Goal: Task Accomplishment & Management: Use online tool/utility

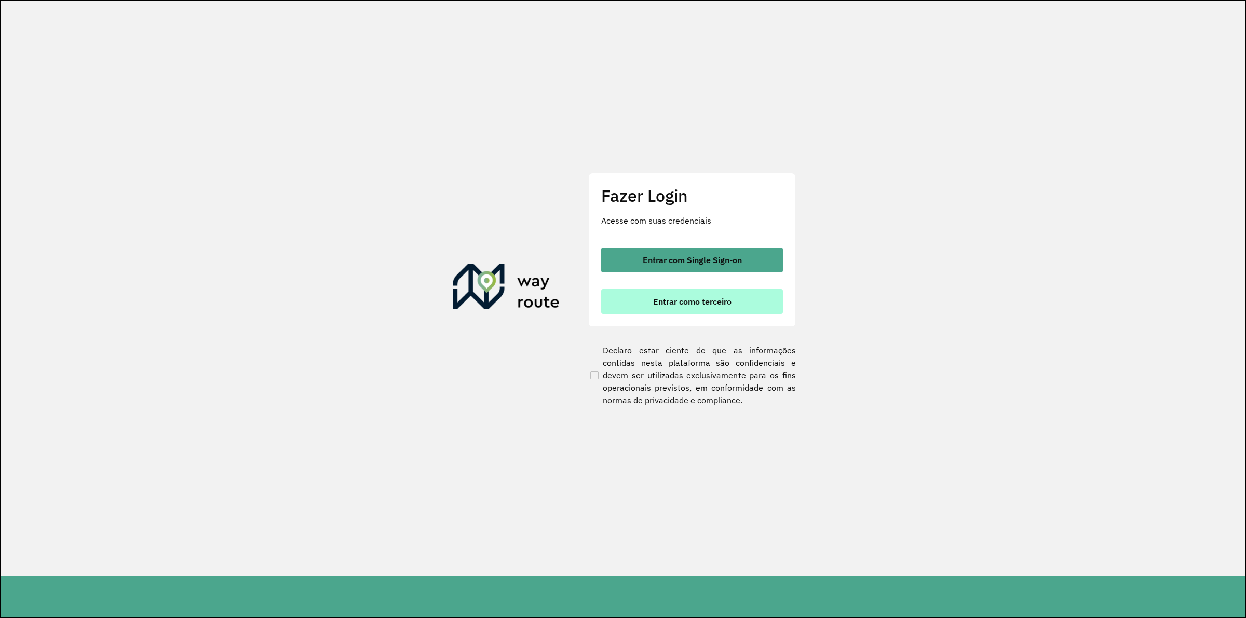
click at [670, 300] on span "Entrar como terceiro" at bounding box center [692, 302] width 78 height 8
click at [686, 306] on button "Entrar como terceiro" at bounding box center [692, 301] width 182 height 25
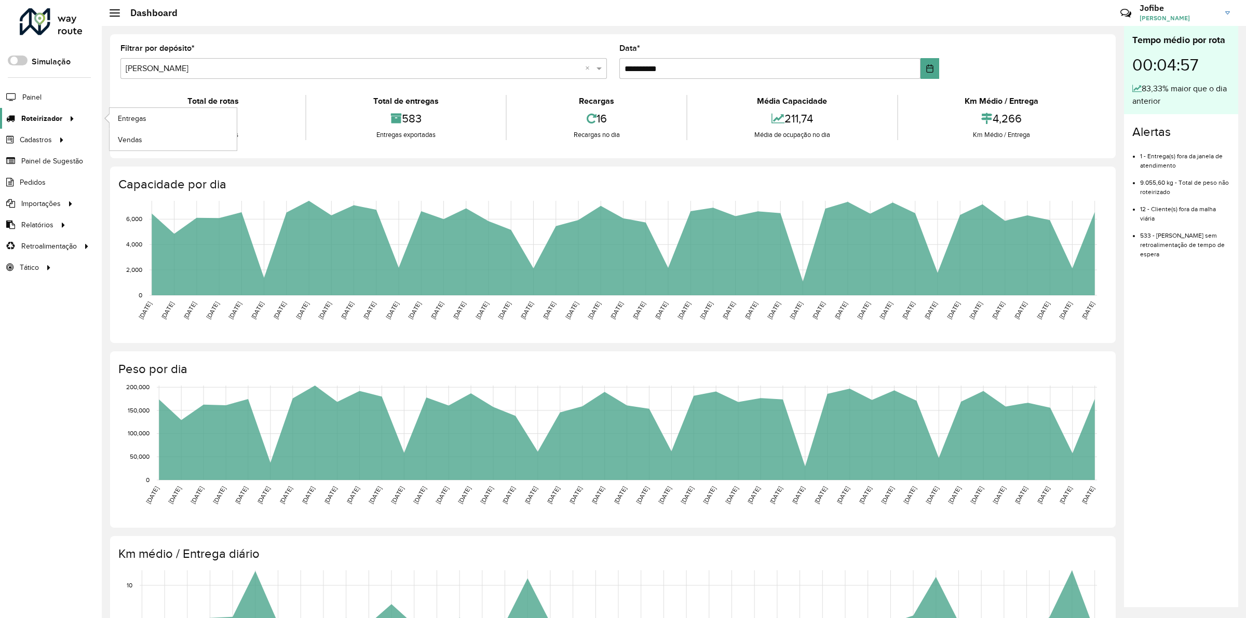
click at [30, 114] on span "Roteirizador" at bounding box center [41, 118] width 41 height 11
click at [136, 118] on span "Entregas" at bounding box center [133, 118] width 30 height 11
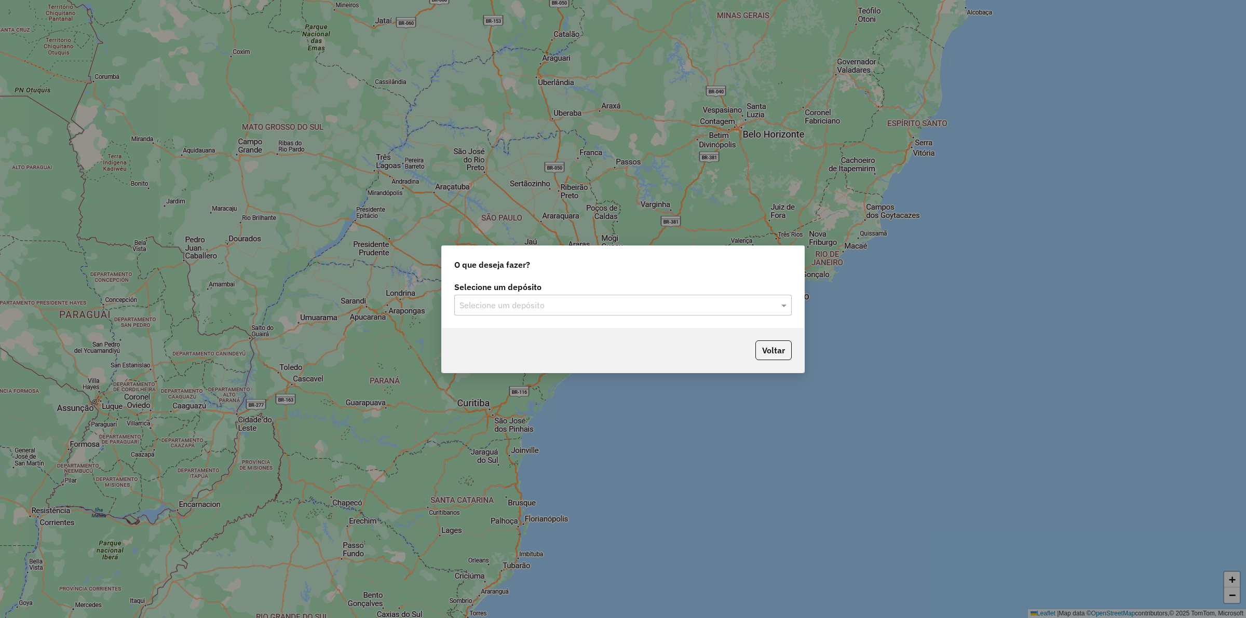
click at [579, 312] on div "Selecione um depósito" at bounding box center [623, 305] width 338 height 21
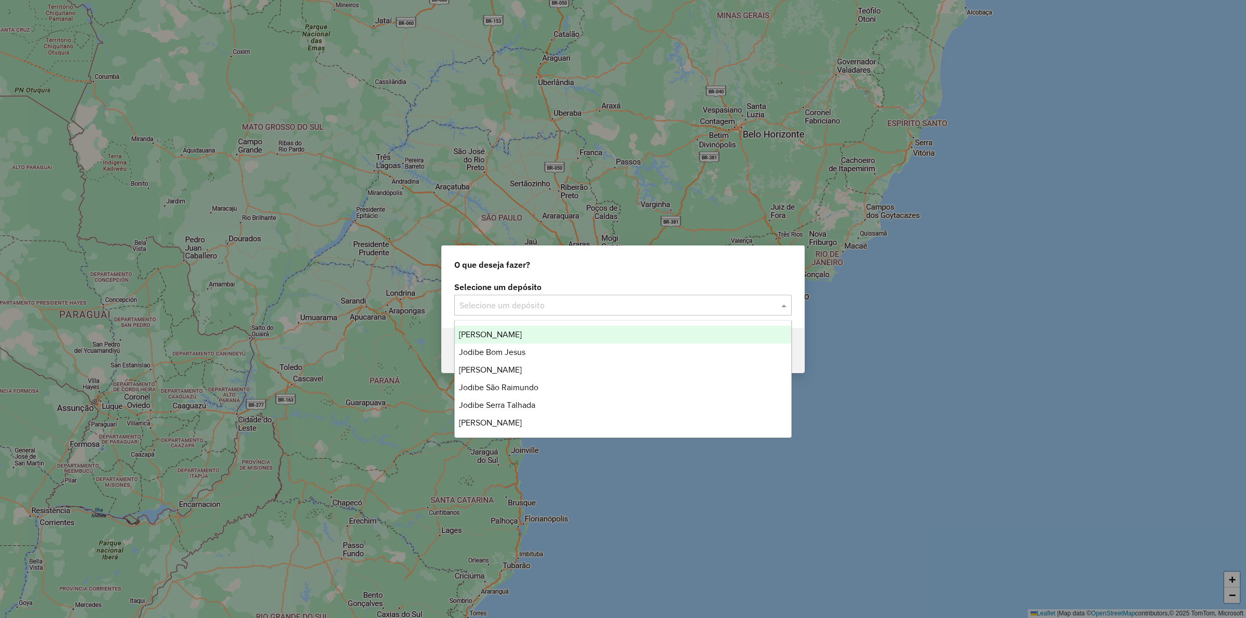
click at [513, 331] on span "Jodibe Arcoverde" at bounding box center [490, 334] width 63 height 9
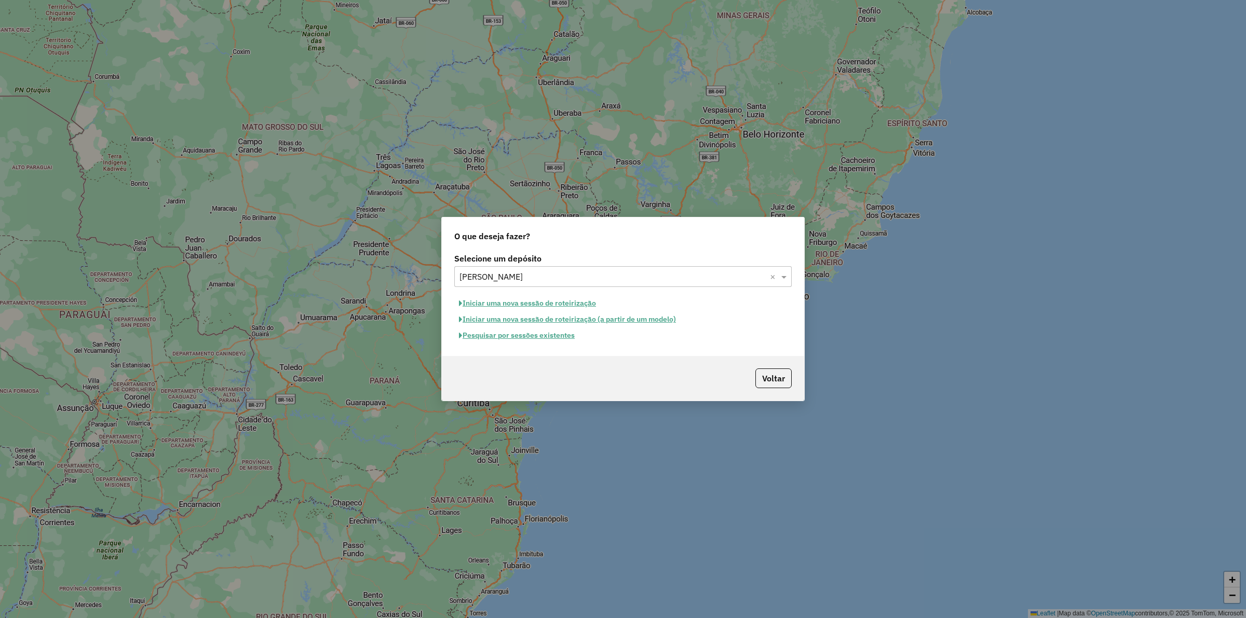
click at [515, 335] on button "Pesquisar por sessões existentes" at bounding box center [516, 336] width 125 height 16
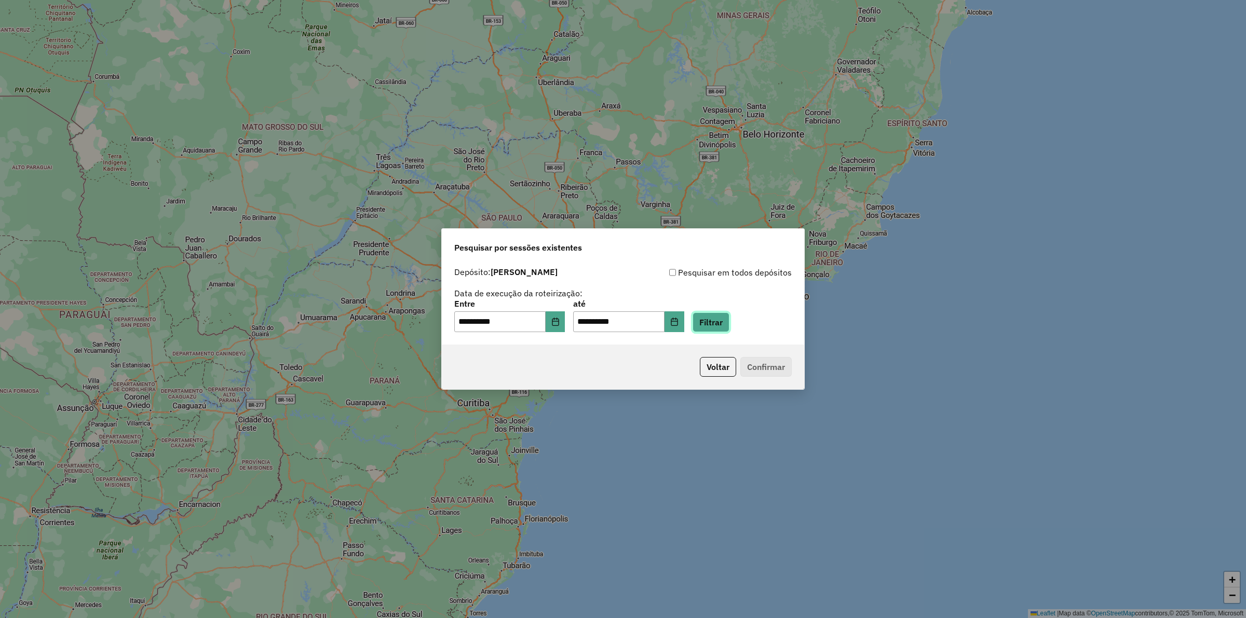
click at [730, 328] on button "Filtrar" at bounding box center [711, 323] width 37 height 20
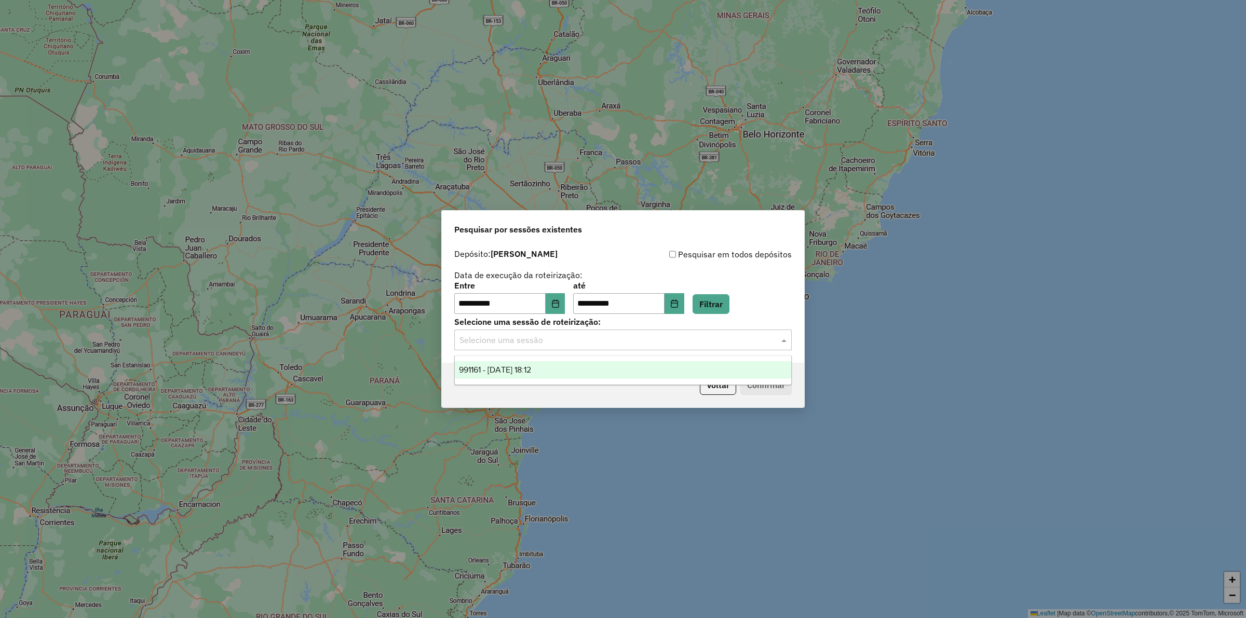
click at [543, 343] on input "text" at bounding box center [613, 340] width 306 height 12
drag, startPoint x: 505, startPoint y: 372, endPoint x: 666, endPoint y: 373, distance: 161.0
click at [505, 372] on span "991161 - 19/08/2025 18:12" at bounding box center [495, 370] width 72 height 9
click at [749, 383] on button "Confirmar" at bounding box center [765, 385] width 51 height 20
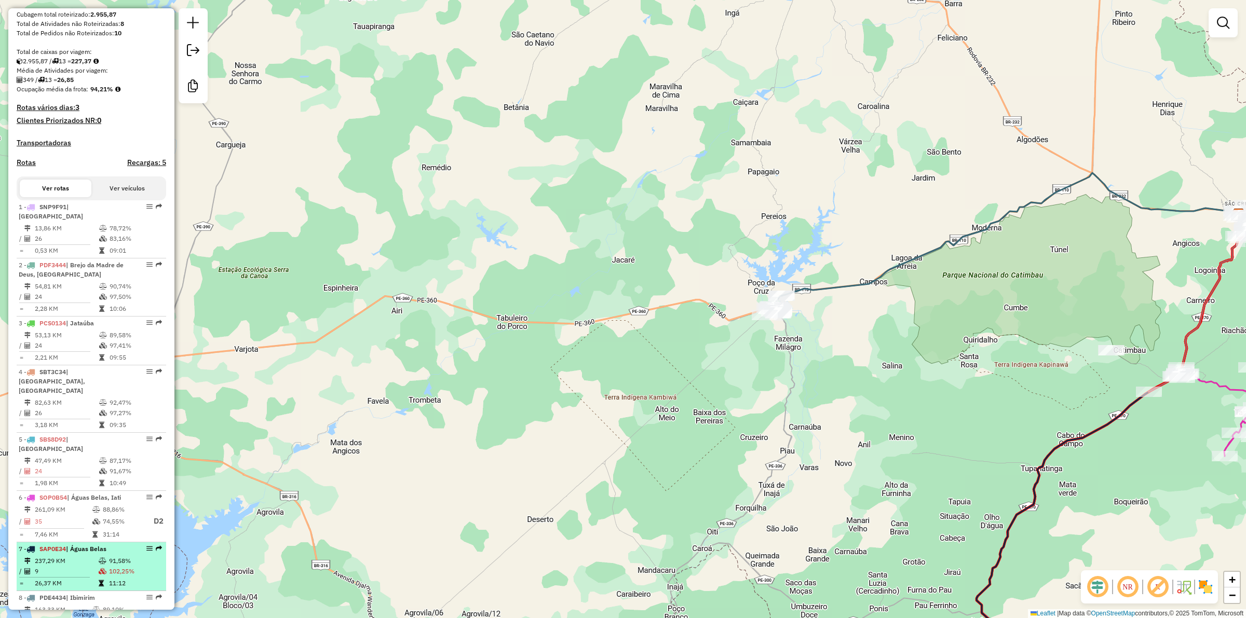
scroll to position [277, 0]
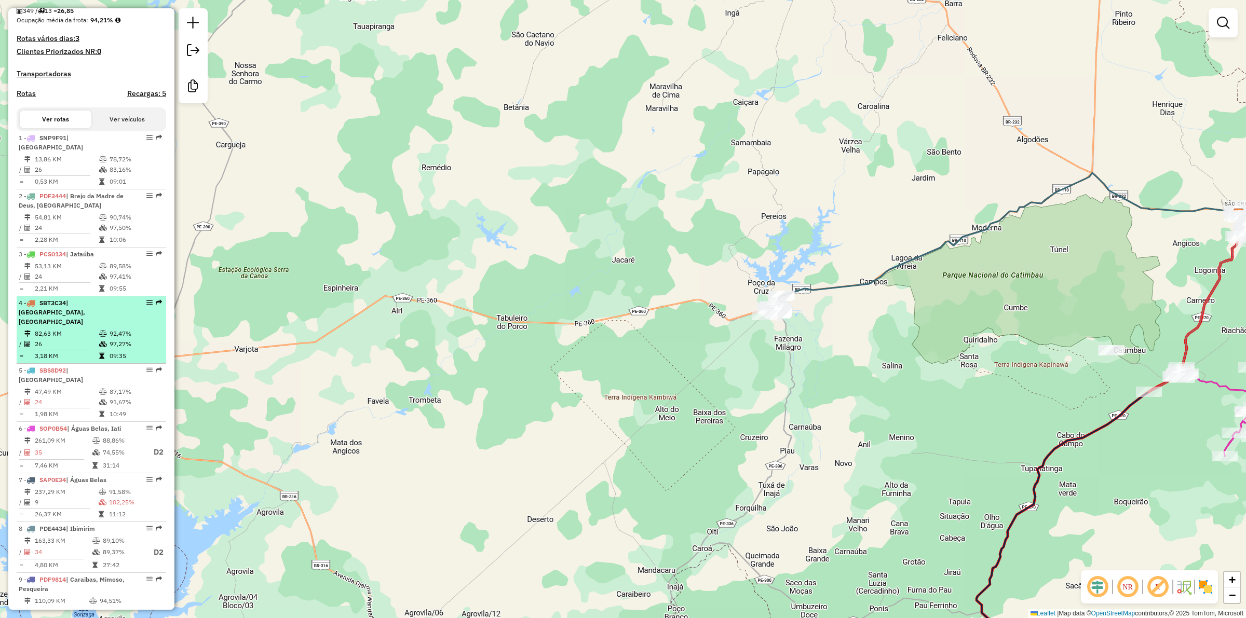
select select "**********"
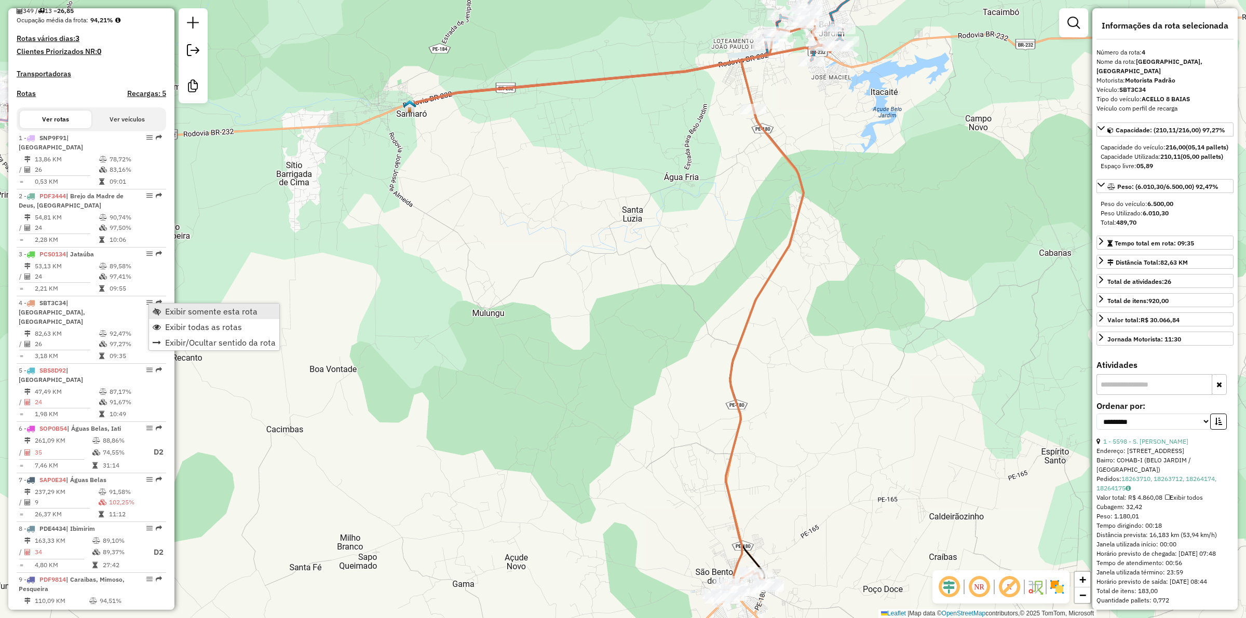
click at [170, 311] on span "Exibir somente esta rota" at bounding box center [211, 311] width 92 height 8
